Goal: Task Accomplishment & Management: Use online tool/utility

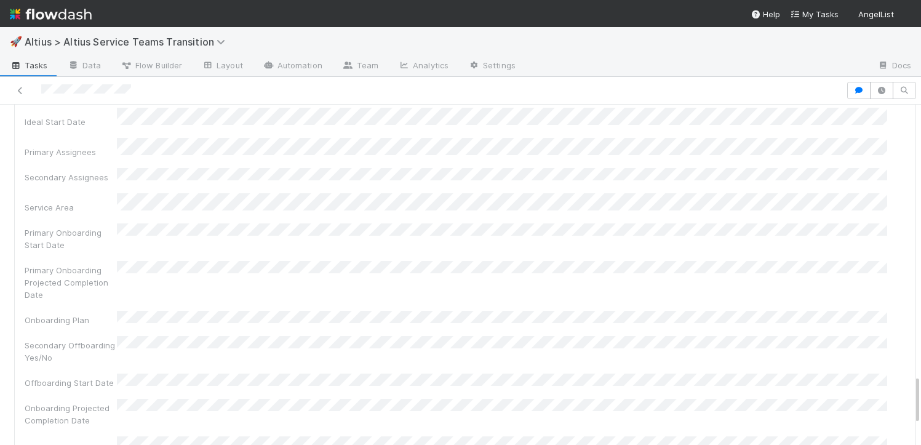
scroll to position [1987, 0]
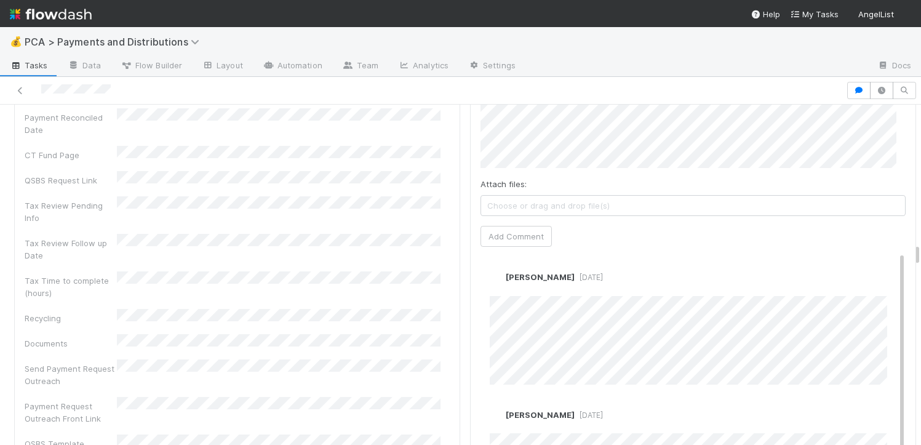
scroll to position [3666, 0]
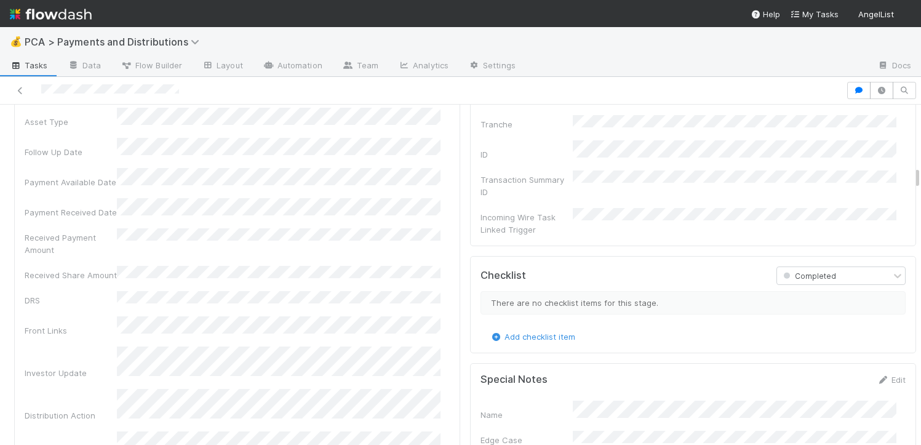
scroll to position [1671, 0]
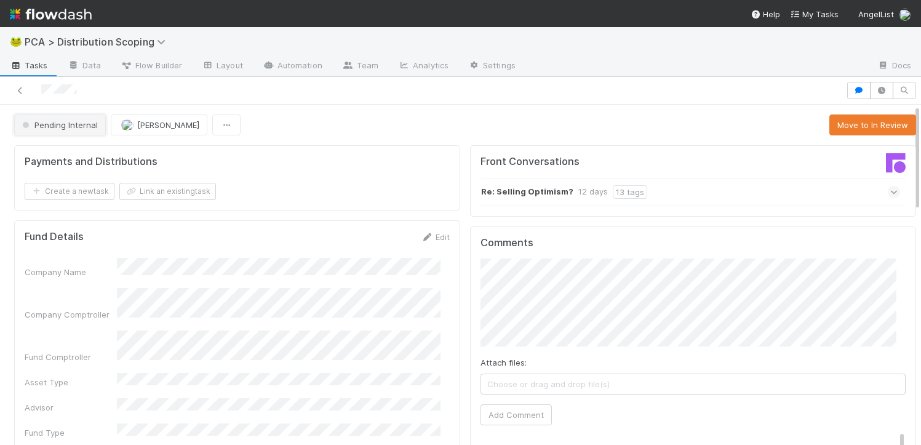
click at [68, 126] on span "Pending Internal" at bounding box center [59, 125] width 78 height 10
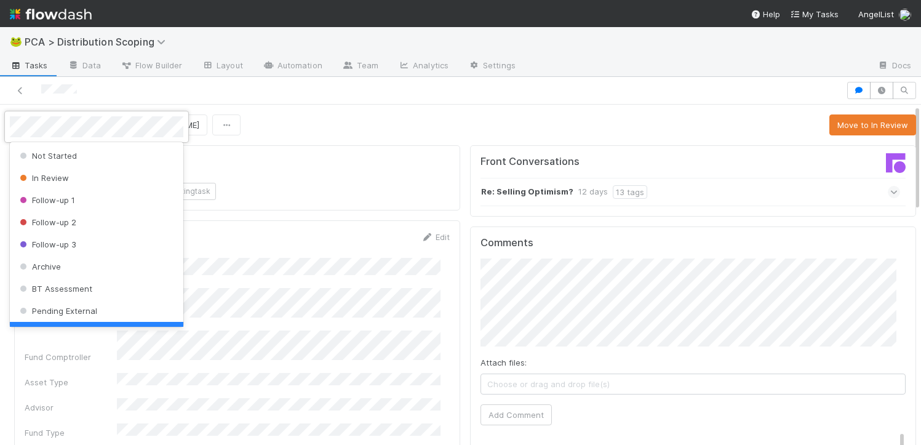
scroll to position [25, 0]
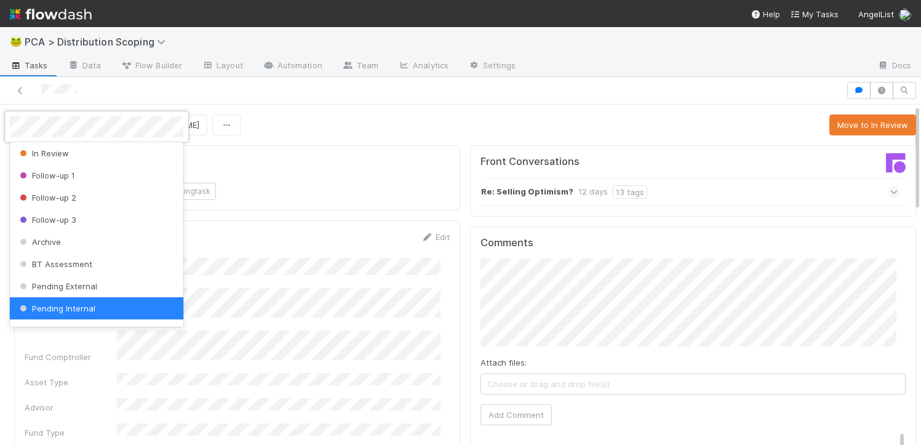
click at [292, 111] on div at bounding box center [460, 222] width 921 height 445
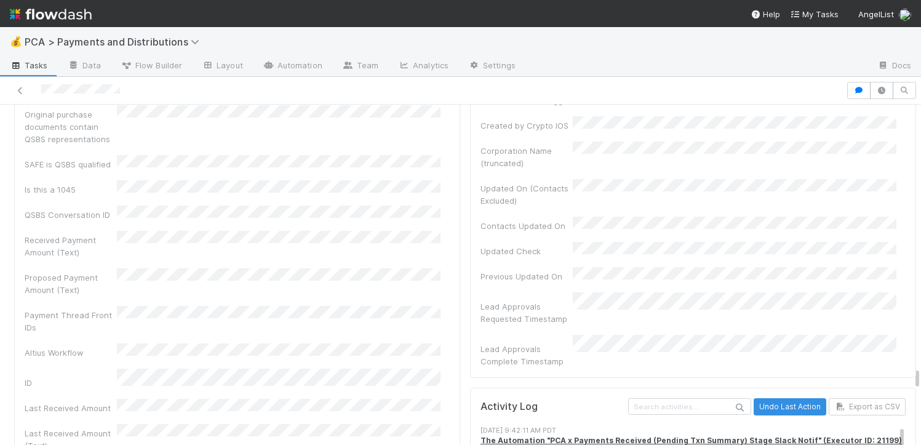
scroll to position [7042, 0]
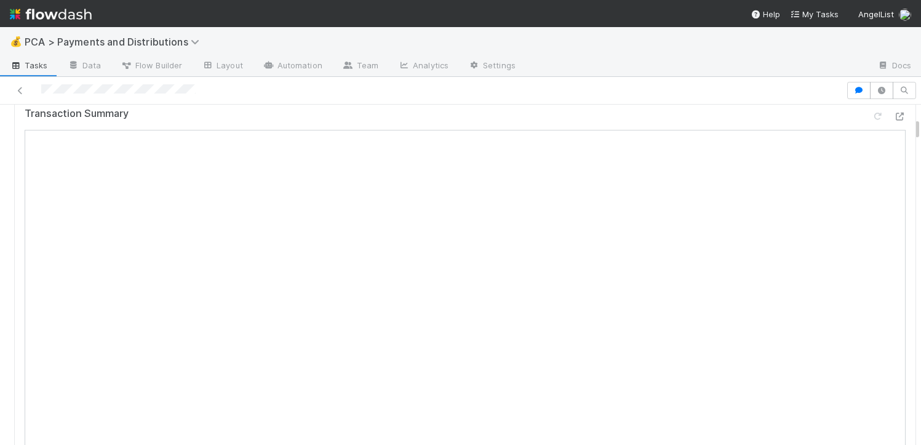
scroll to position [507, 0]
